Goal: Information Seeking & Learning: Learn about a topic

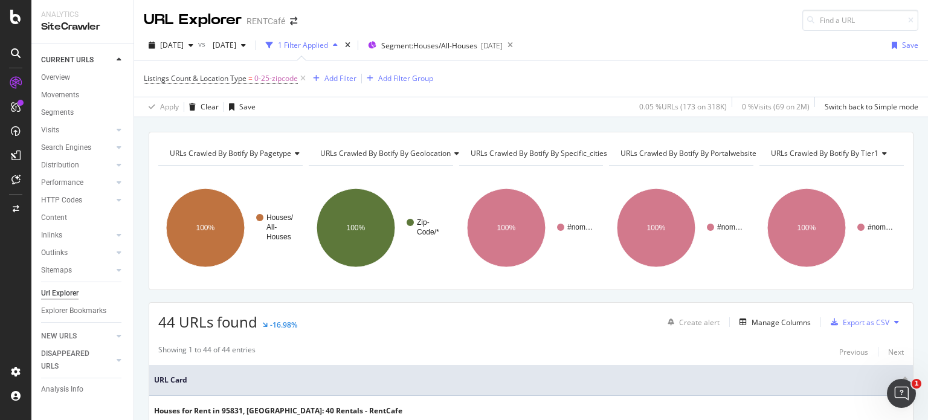
scroll to position [121, 0]
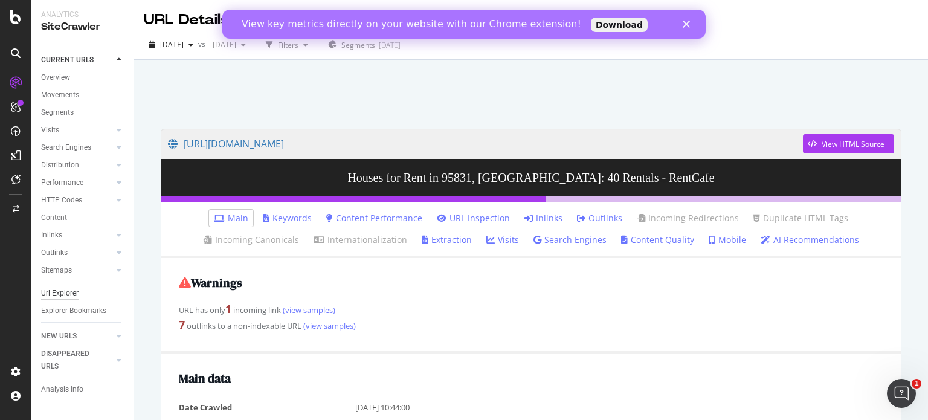
click at [68, 297] on div "Url Explorer" at bounding box center [59, 293] width 37 height 13
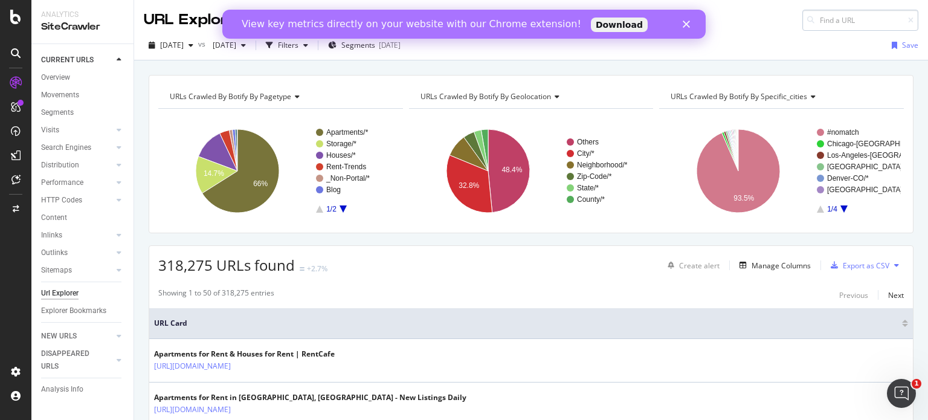
click at [848, 26] on input at bounding box center [860, 20] width 116 height 21
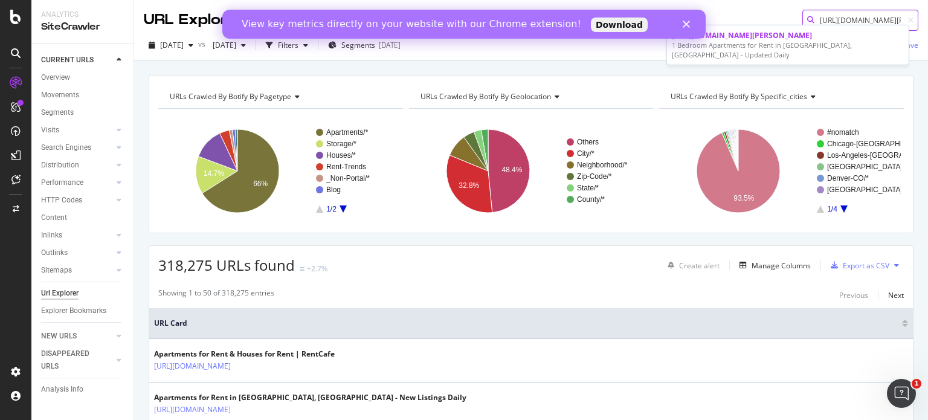
click at [857, 24] on input "[URL][DOMAIN_NAME][PERSON_NAME]" at bounding box center [860, 20] width 116 height 21
paste input "housing/mn/[PERSON_NAME]/fieldstone-0/default.aspx"
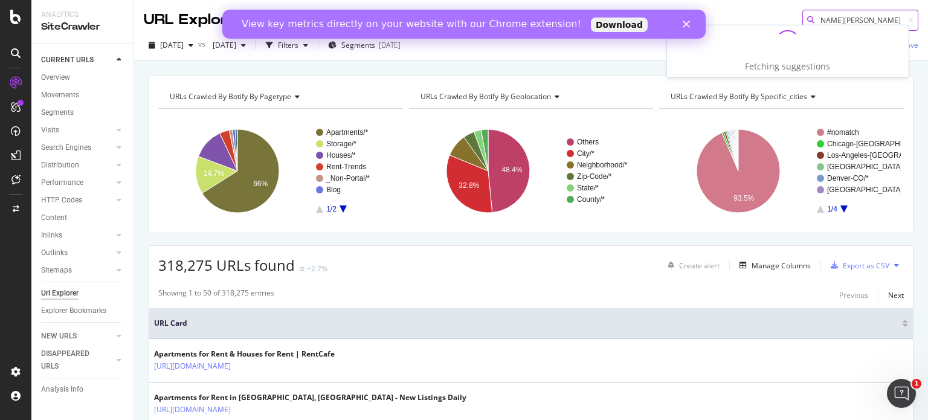
click at [857, 24] on input "[URL][DOMAIN_NAME][PERSON_NAME]" at bounding box center [860, 20] width 116 height 21
type input "[URL][DOMAIN_NAME][PERSON_NAME]"
click at [686, 24] on polygon "Close" at bounding box center [686, 24] width 7 height 7
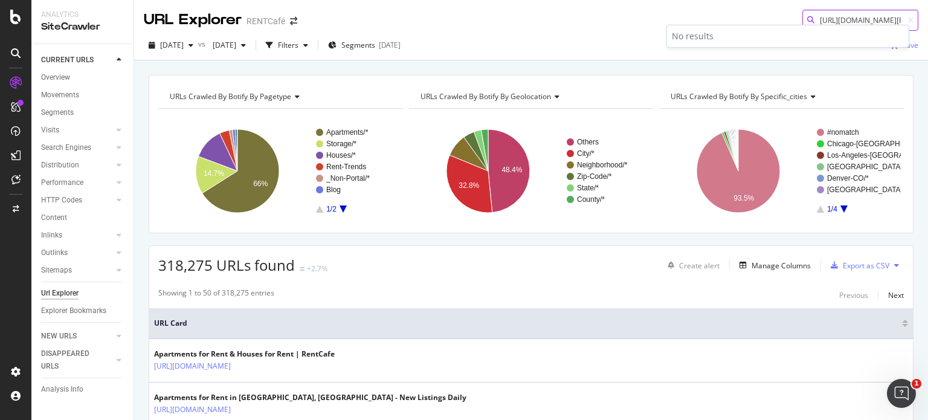
click at [823, 24] on input "[URL][DOMAIN_NAME][PERSON_NAME]" at bounding box center [860, 20] width 116 height 21
click at [313, 43] on div "button" at bounding box center [305, 45] width 14 height 7
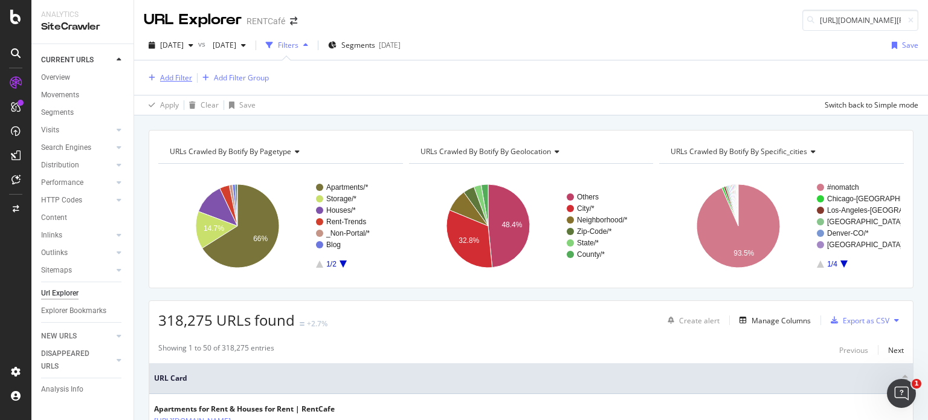
click at [166, 82] on div "Add Filter" at bounding box center [168, 77] width 48 height 13
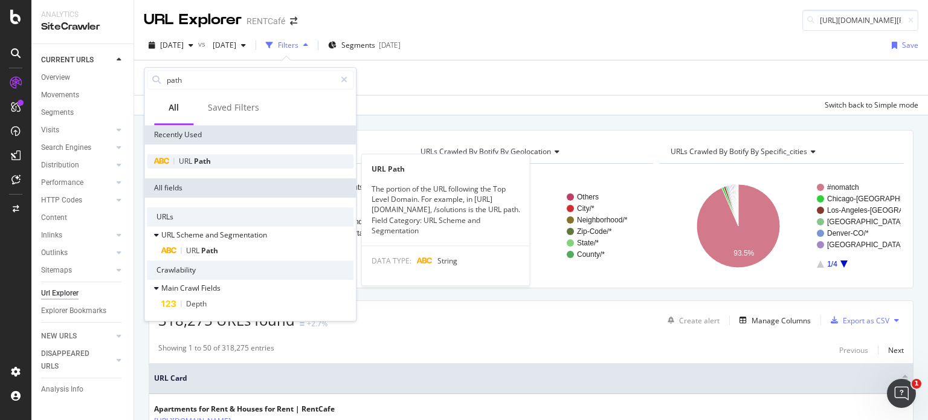
type input "path"
click at [190, 161] on span "URL" at bounding box center [186, 161] width 15 height 10
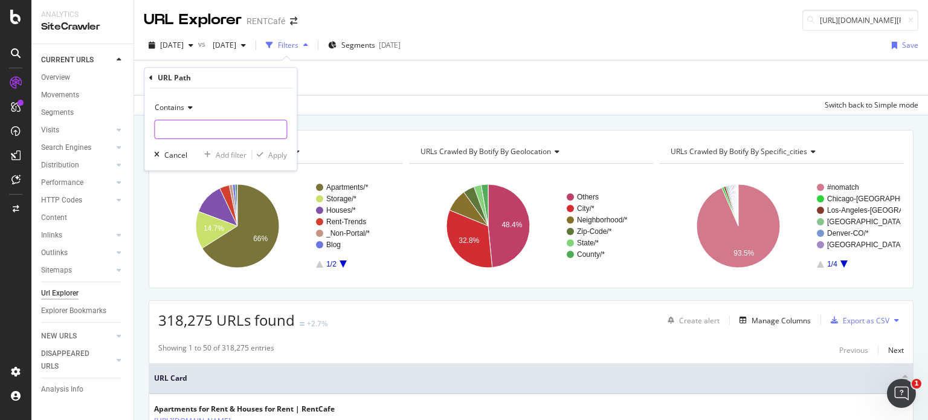
click at [196, 122] on input "text" at bounding box center [221, 129] width 132 height 19
paste input "[URL][DOMAIN_NAME][PERSON_NAME]"
drag, startPoint x: 240, startPoint y: 127, endPoint x: 80, endPoint y: 104, distance: 161.8
click at [80, 104] on body "Analytics SiteCrawler CURRENT URLS Overview Movements Segments Visits Analysis …" at bounding box center [464, 210] width 928 height 420
click at [213, 129] on input "[URL][DOMAIN_NAME][PERSON_NAME]" at bounding box center [212, 129] width 114 height 19
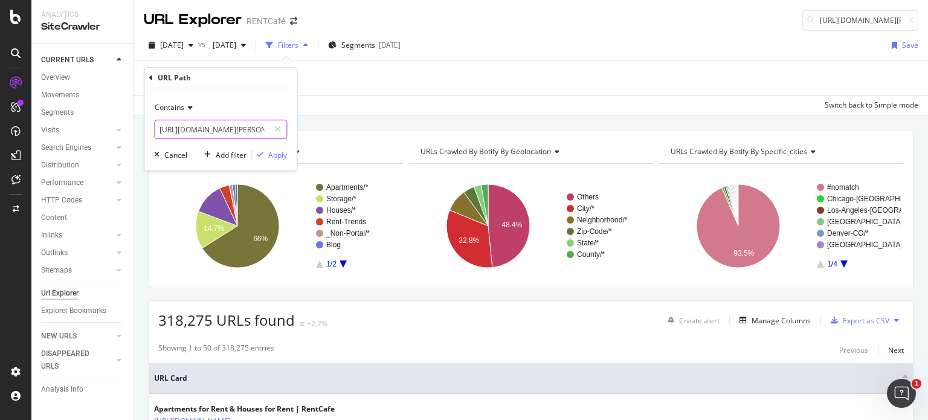
drag, startPoint x: 247, startPoint y: 129, endPoint x: 94, endPoint y: 120, distance: 153.1
click at [94, 120] on body "Analytics SiteCrawler CURRENT URLS Overview Movements Segments Visits Analysis …" at bounding box center [464, 210] width 928 height 420
drag, startPoint x: 259, startPoint y: 127, endPoint x: 320, endPoint y: 140, distance: 62.9
click at [320, 140] on body "Analytics SiteCrawler CURRENT URLS Overview Movements Segments Visits Analysis …" at bounding box center [464, 210] width 928 height 420
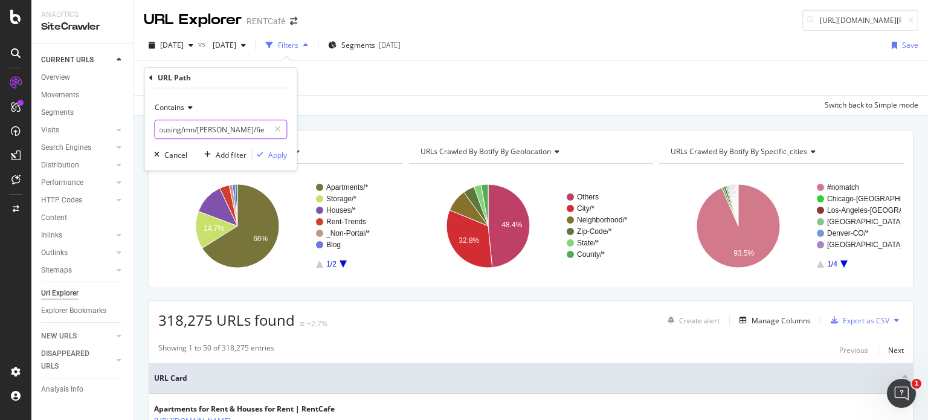
scroll to position [0, 5]
type input "/housing/mn/[PERSON_NAME]/fieldstone"
click at [283, 153] on div "Apply" at bounding box center [277, 155] width 19 height 10
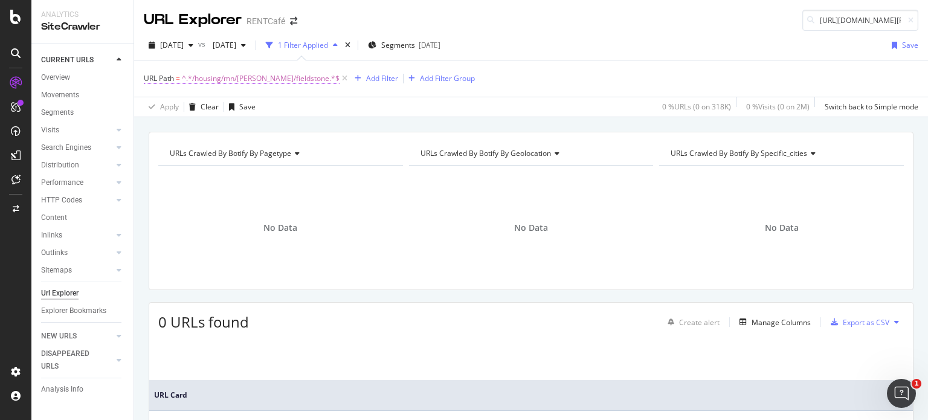
click at [256, 83] on span "^.*/housing/mn/[PERSON_NAME]/fieldstone.*$" at bounding box center [261, 78] width 158 height 17
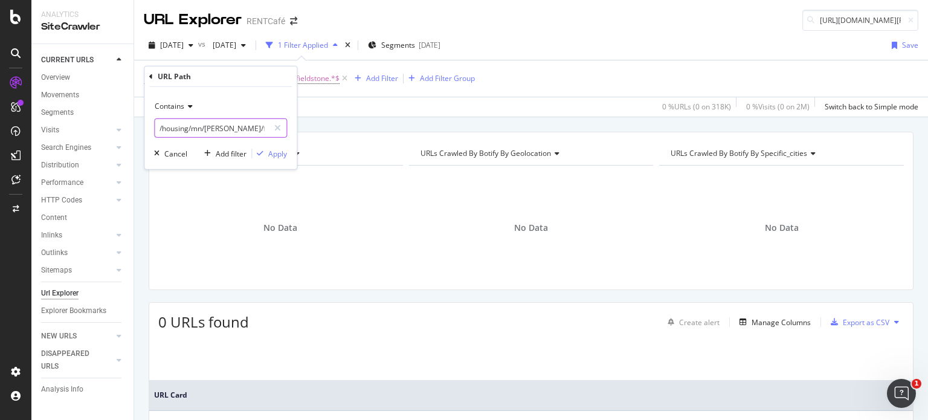
click at [188, 130] on input "/housing/mn/[PERSON_NAME]/fieldstone" at bounding box center [212, 127] width 114 height 19
type input "/mn/[PERSON_NAME]/fieldstone"
click at [277, 149] on div "Apply" at bounding box center [277, 153] width 19 height 10
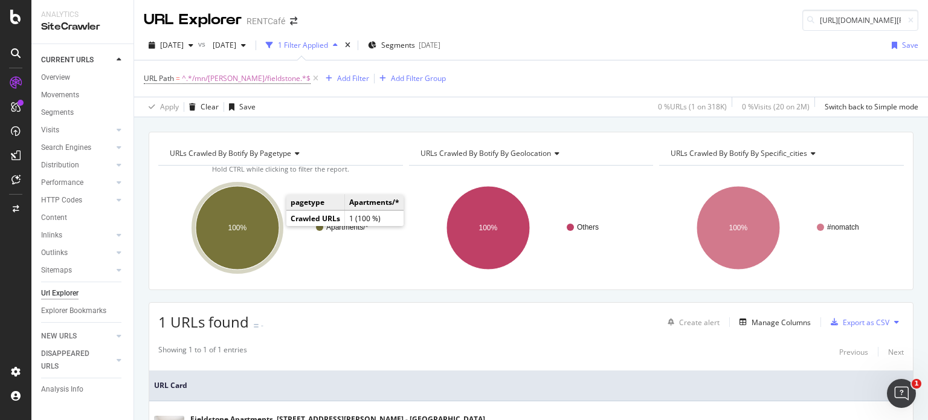
scroll to position [104, 0]
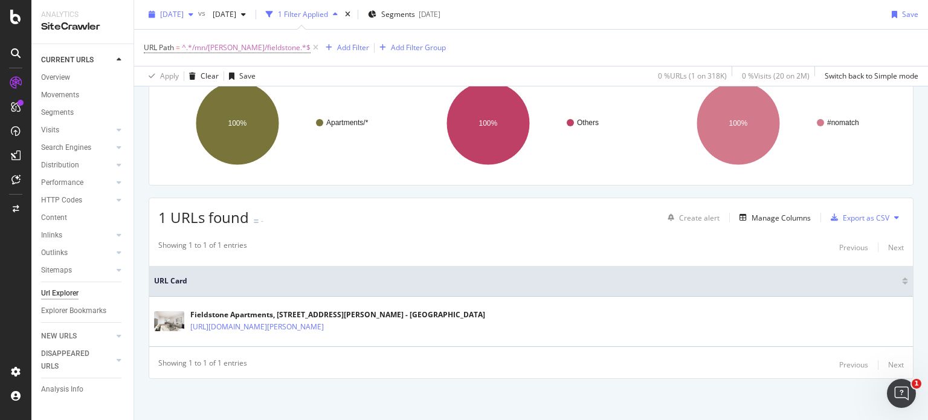
click at [184, 14] on span "[DATE]" at bounding box center [172, 14] width 24 height 10
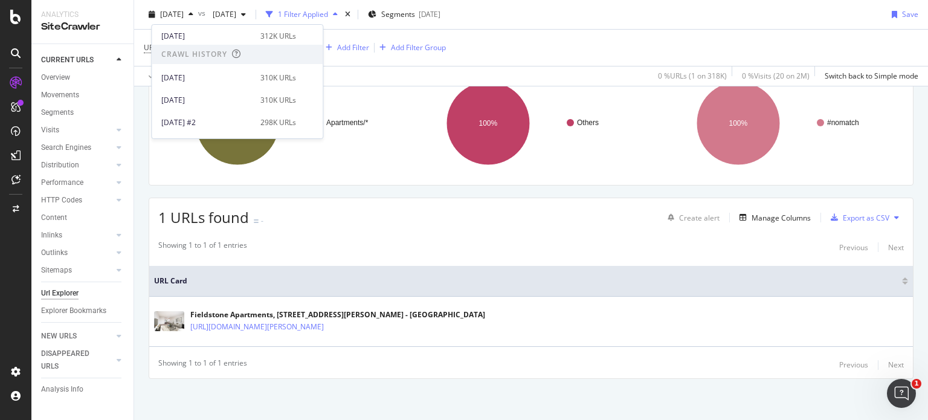
scroll to position [117, 0]
click at [208, 89] on div "[DATE]" at bounding box center [207, 94] width 92 height 11
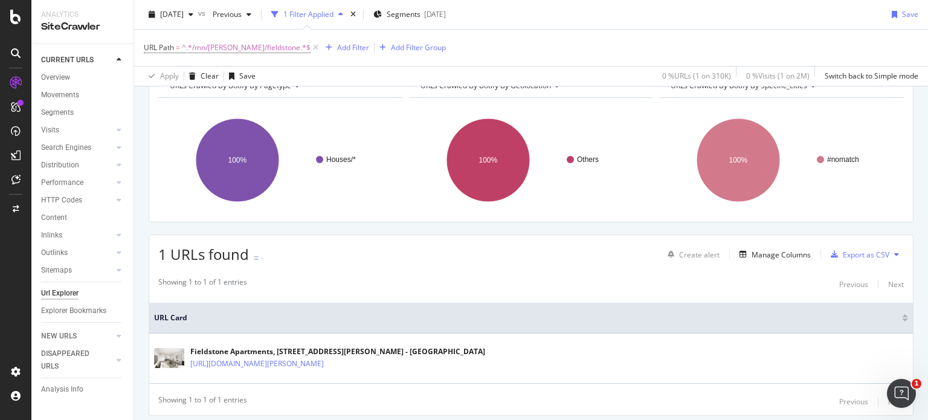
scroll to position [68, 0]
click at [184, 14] on span "[DATE]" at bounding box center [172, 14] width 24 height 10
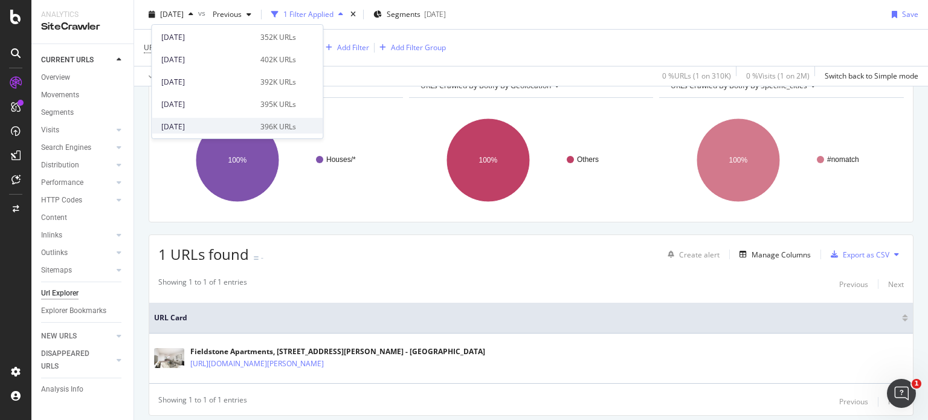
scroll to position [256, 0]
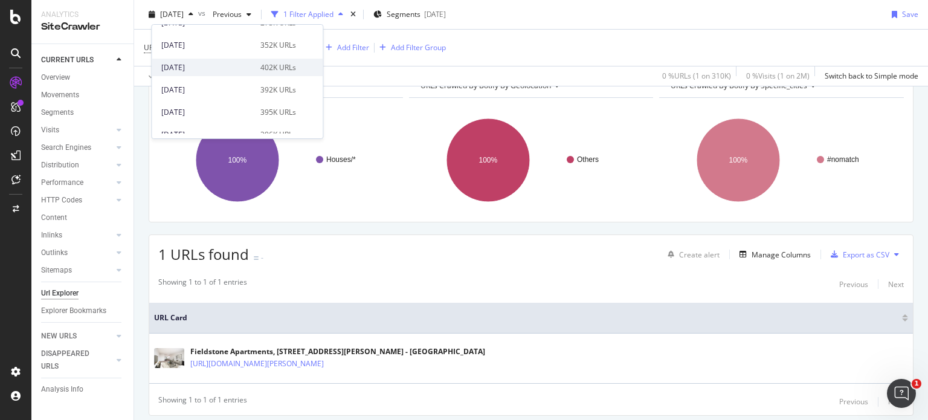
click at [199, 64] on div "[DATE]" at bounding box center [207, 67] width 92 height 11
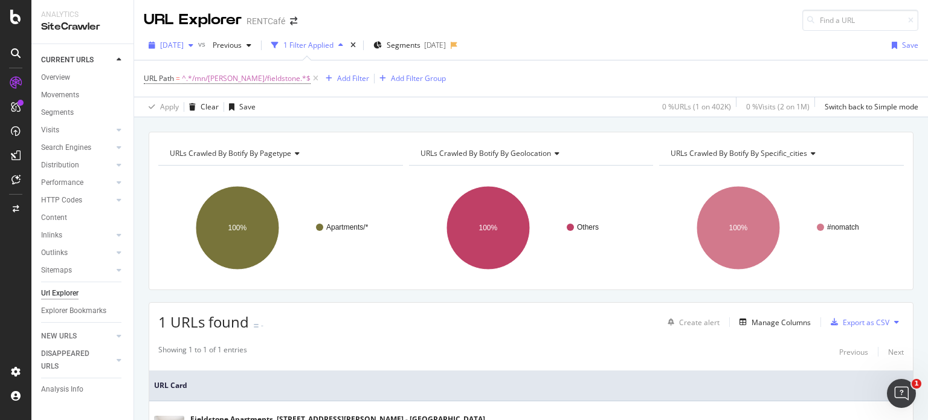
click at [169, 49] on span "[DATE]" at bounding box center [172, 45] width 24 height 10
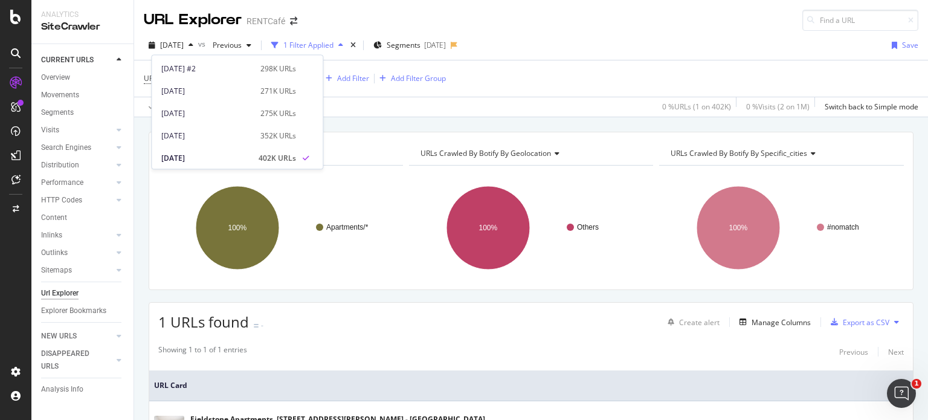
scroll to position [195, 0]
click at [185, 123] on div "[DATE] 352K URLs" at bounding box center [237, 133] width 171 height 22
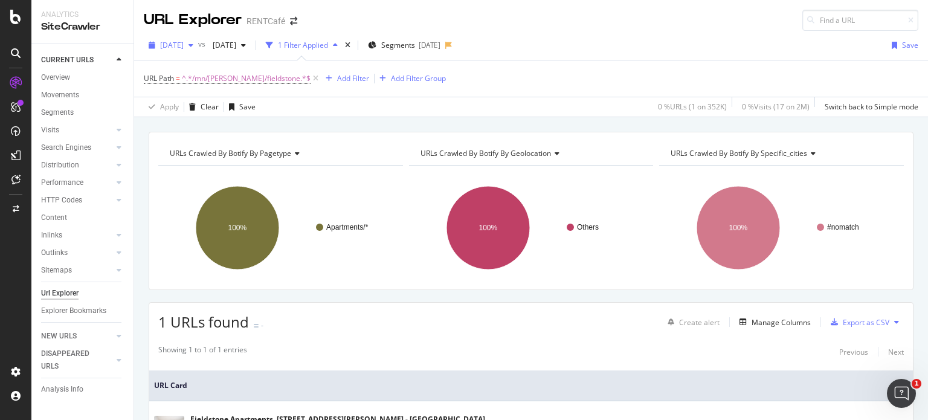
click at [184, 49] on span "[DATE]" at bounding box center [172, 45] width 24 height 10
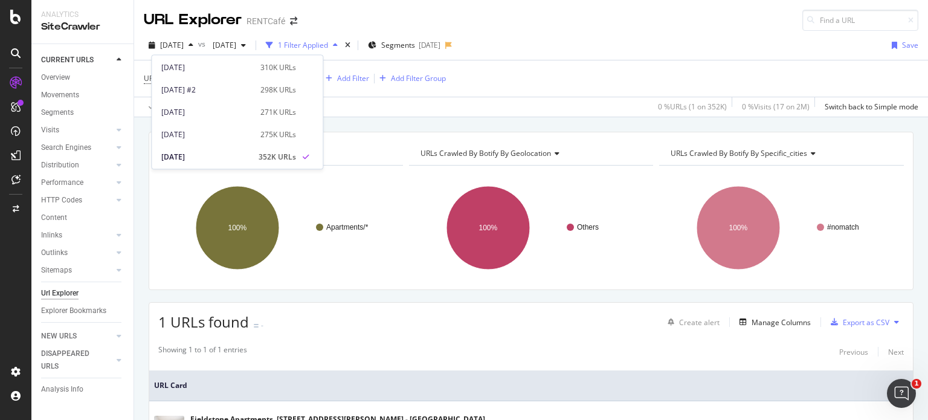
scroll to position [173, 0]
click at [196, 91] on div "[DATE] #2" at bounding box center [207, 90] width 92 height 11
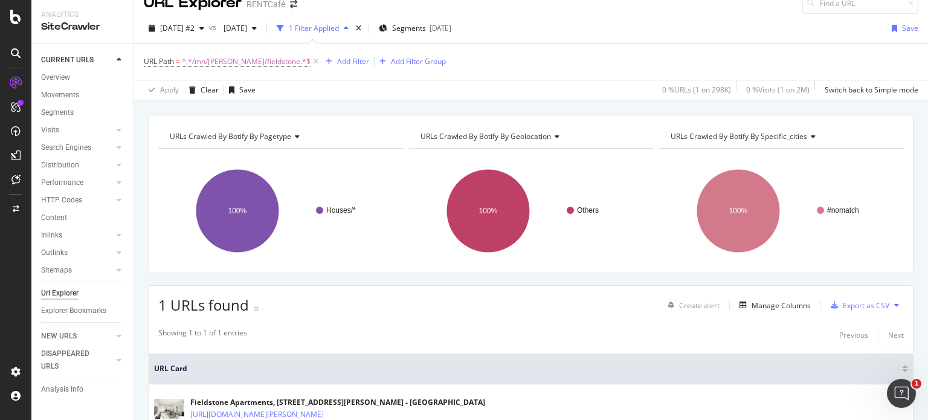
scroll to position [12, 0]
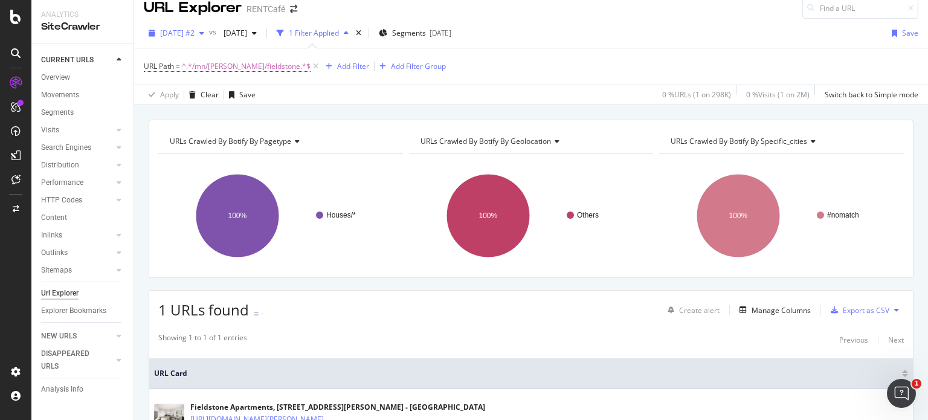
click at [194, 33] on span "[DATE] #2" at bounding box center [177, 33] width 34 height 10
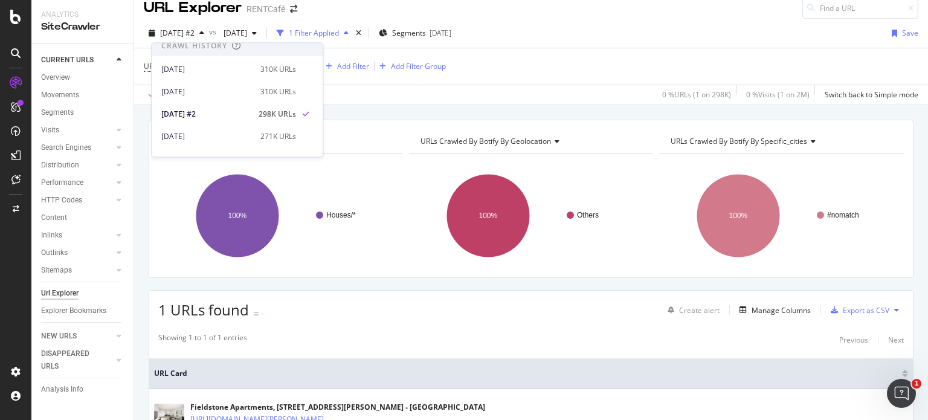
scroll to position [140, 0]
click at [192, 133] on div "[DATE]" at bounding box center [207, 134] width 92 height 11
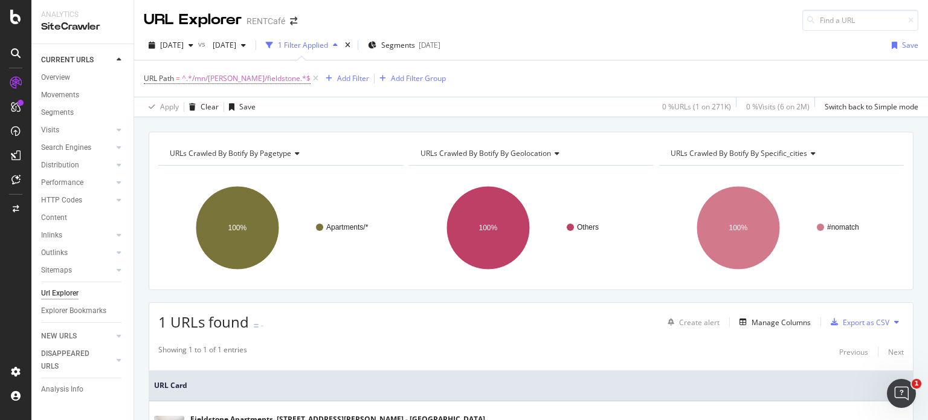
click at [802, 284] on div "URLs Crawled By Botify By pagetype Chart (by Value) Table Expand Export as CSV …" at bounding box center [531, 211] width 765 height 158
click at [138, 132] on div "URLs Crawled By Botify By pagetype Chart (by Value) Table Expand Export as CSV …" at bounding box center [531, 329] width 794 height 394
click at [828, 16] on input at bounding box center [860, 20] width 116 height 21
click at [825, 21] on input at bounding box center [860, 20] width 116 height 21
click at [829, 21] on input at bounding box center [860, 20] width 116 height 21
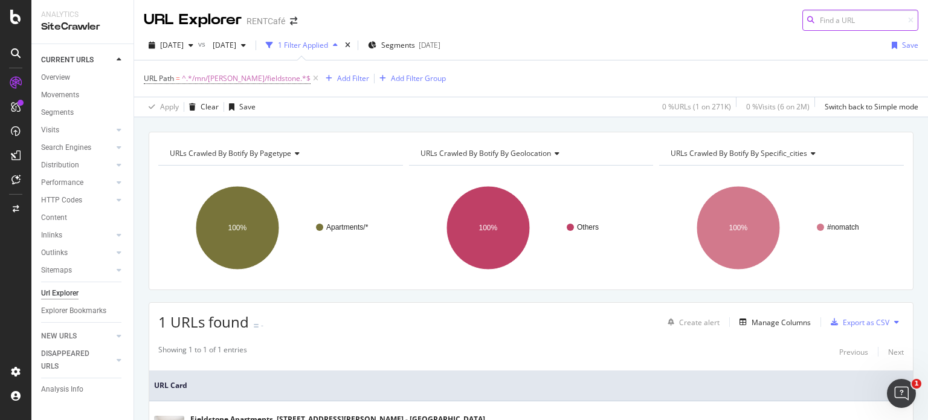
paste input "[URL][DOMAIN_NAME]"
type input "[URL][DOMAIN_NAME]"
click at [643, 45] on div "[DATE] vs [DATE] 1 Filter Applied Segments [DATE] Save" at bounding box center [531, 48] width 794 height 24
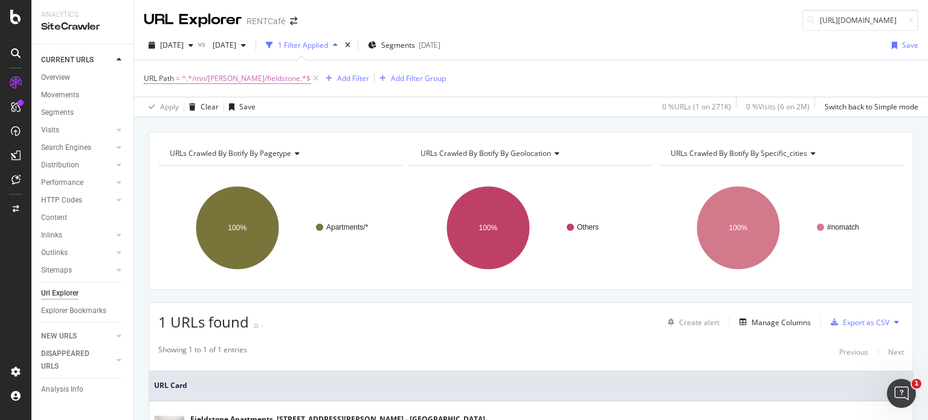
click at [800, 64] on div "URL Path = ^.*/mn/[PERSON_NAME]/fieldstone.*$ Add Filter Add Filter Group" at bounding box center [531, 78] width 774 height 36
click at [310, 79] on icon at bounding box center [315, 78] width 10 height 12
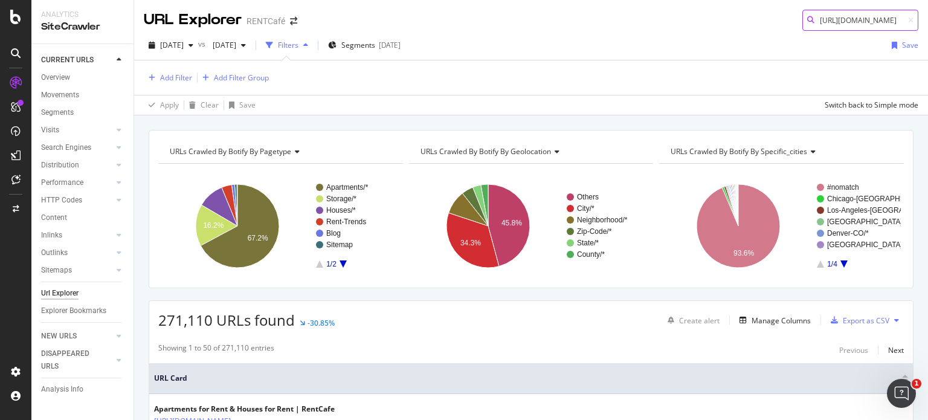
click at [844, 21] on input "[URL][DOMAIN_NAME]" at bounding box center [860, 20] width 116 height 21
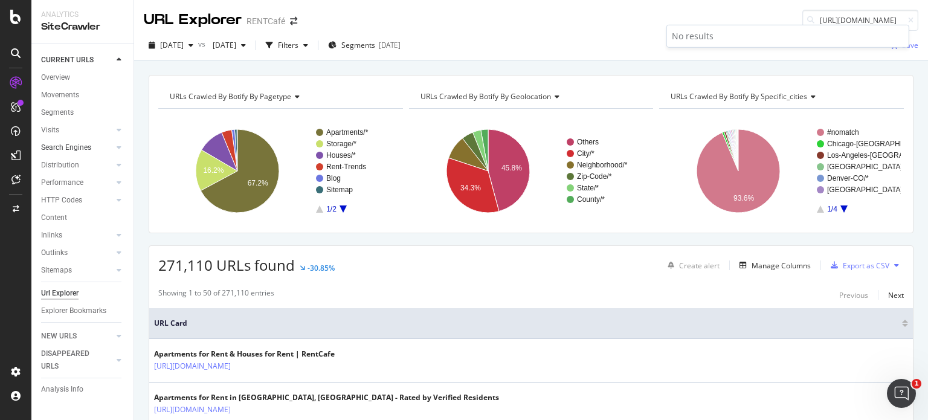
click at [99, 147] on link "Search Engines" at bounding box center [77, 147] width 72 height 13
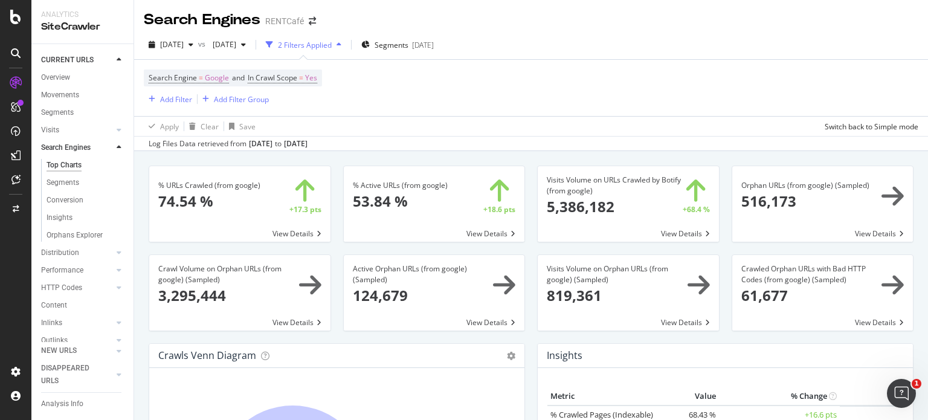
click at [455, 69] on div "Search Engine = Google and In Crawl Scope = Yes Add Filter Add Filter Group" at bounding box center [531, 88] width 774 height 56
click at [565, 48] on div "[DATE] vs [DATE] 2 Filters Applied Segments [DATE]" at bounding box center [531, 47] width 794 height 24
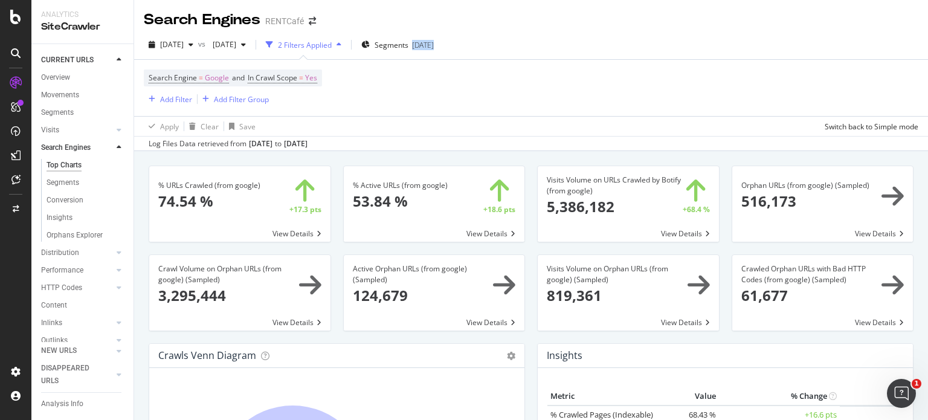
click at [565, 48] on div "[DATE] vs [DATE] 2 Filters Applied Segments [DATE]" at bounding box center [531, 47] width 794 height 24
click at [728, 64] on div "Search Engine = Google and In Crawl Scope = Yes Add Filter Add Filter Group" at bounding box center [531, 88] width 774 height 56
